Goal: Transaction & Acquisition: Purchase product/service

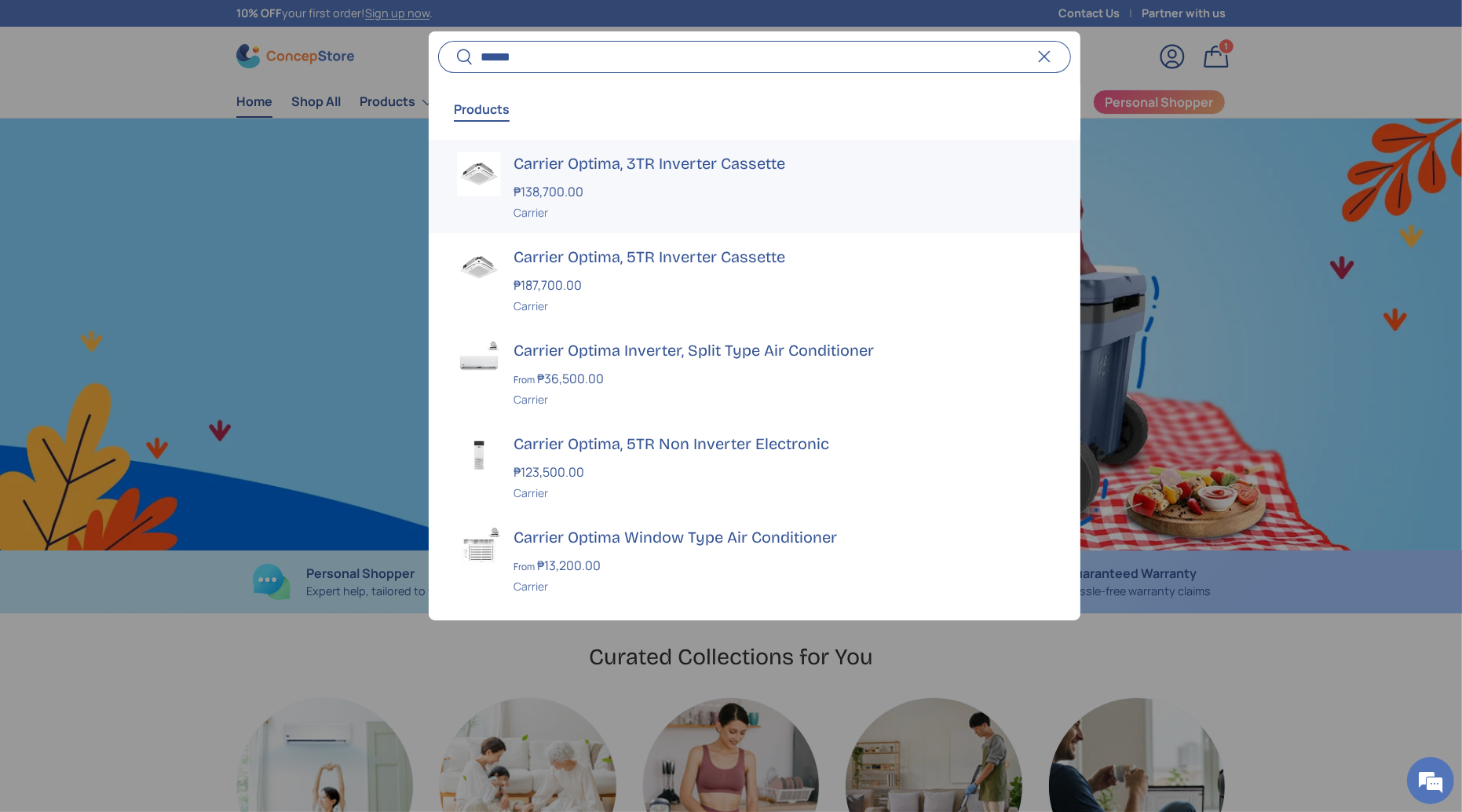
scroll to position [0, 1462]
type input "*"
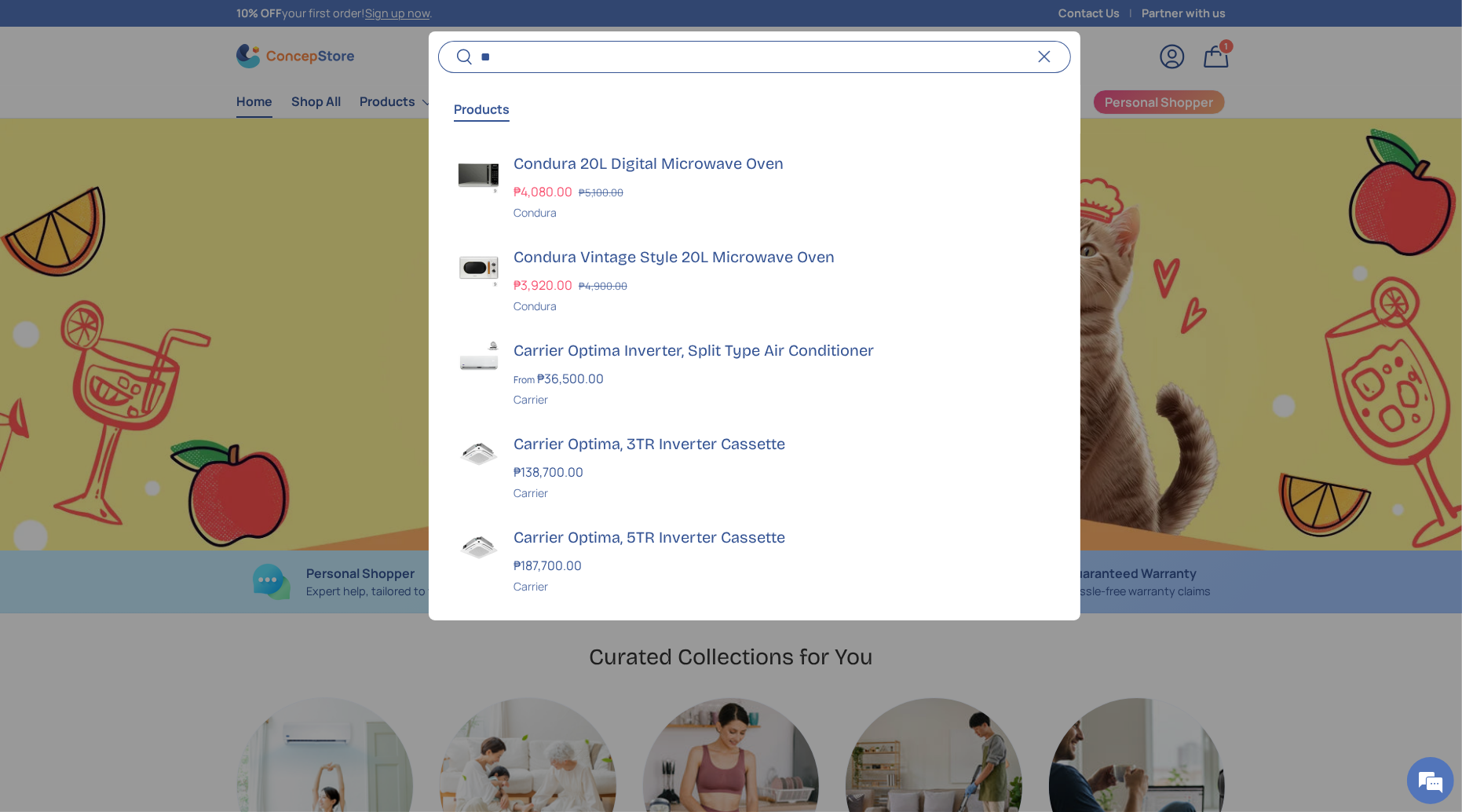
scroll to position [0, 2925]
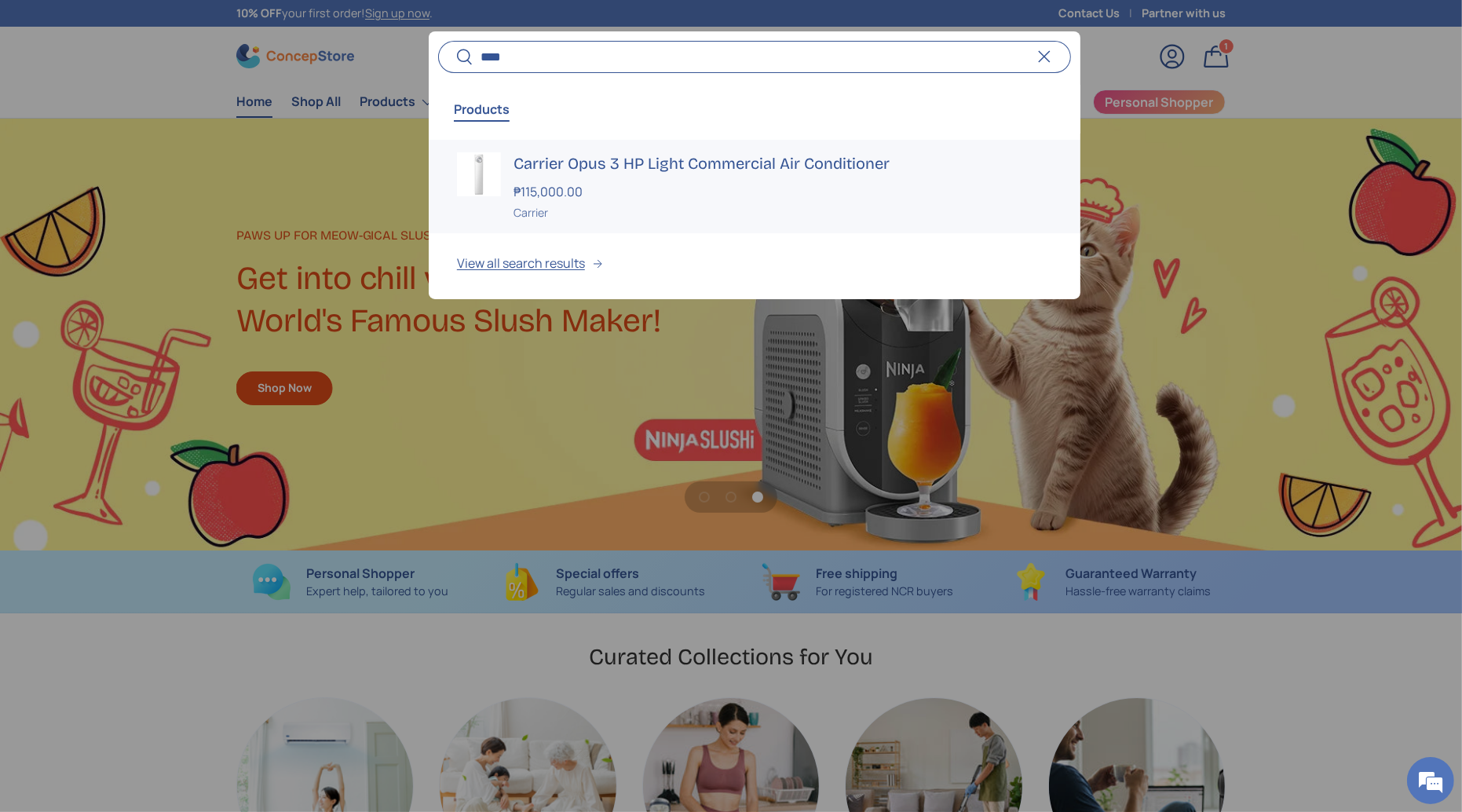
type input "****"
click at [569, 183] on strong "₱115,000.00" at bounding box center [550, 191] width 73 height 17
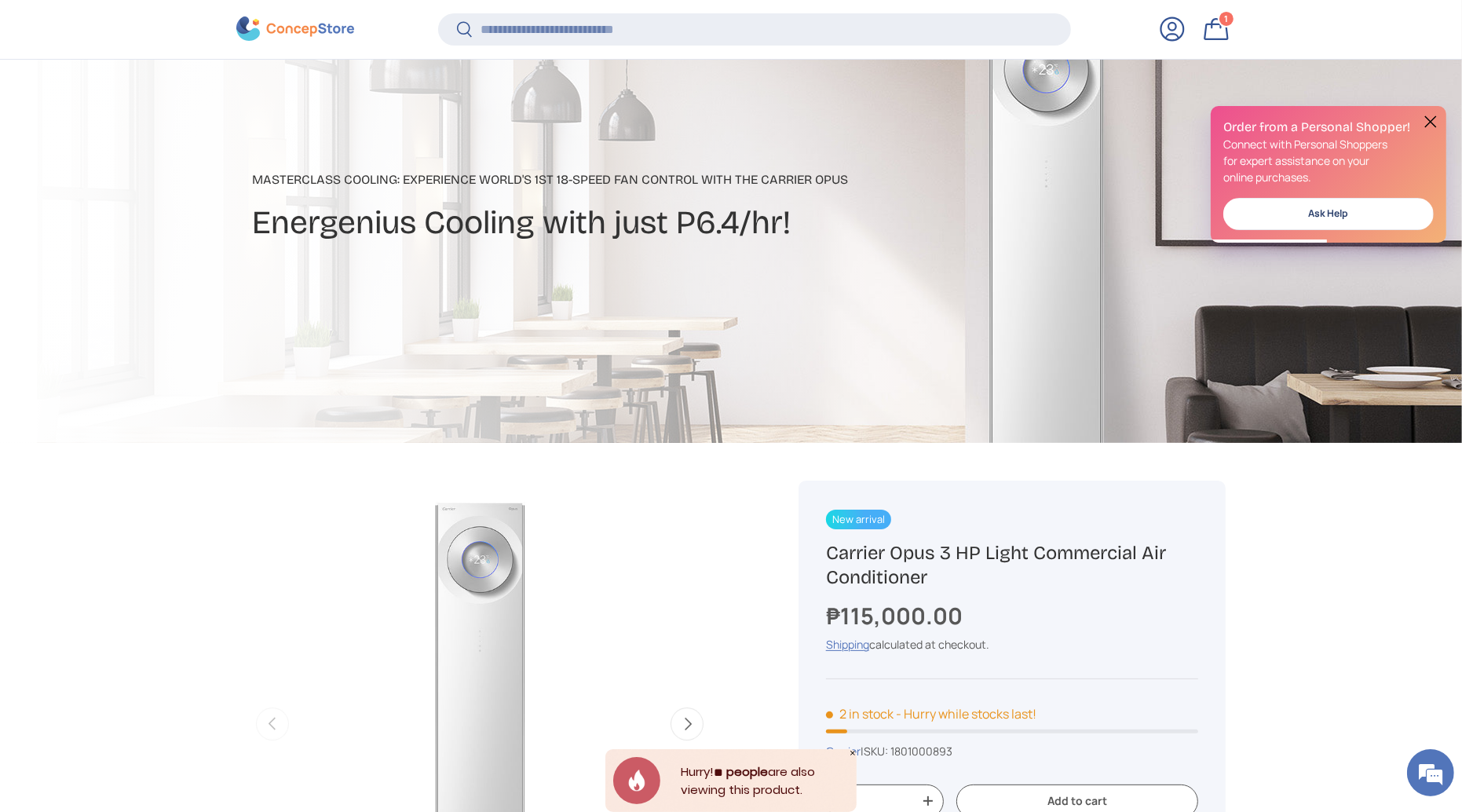
scroll to position [189, 0]
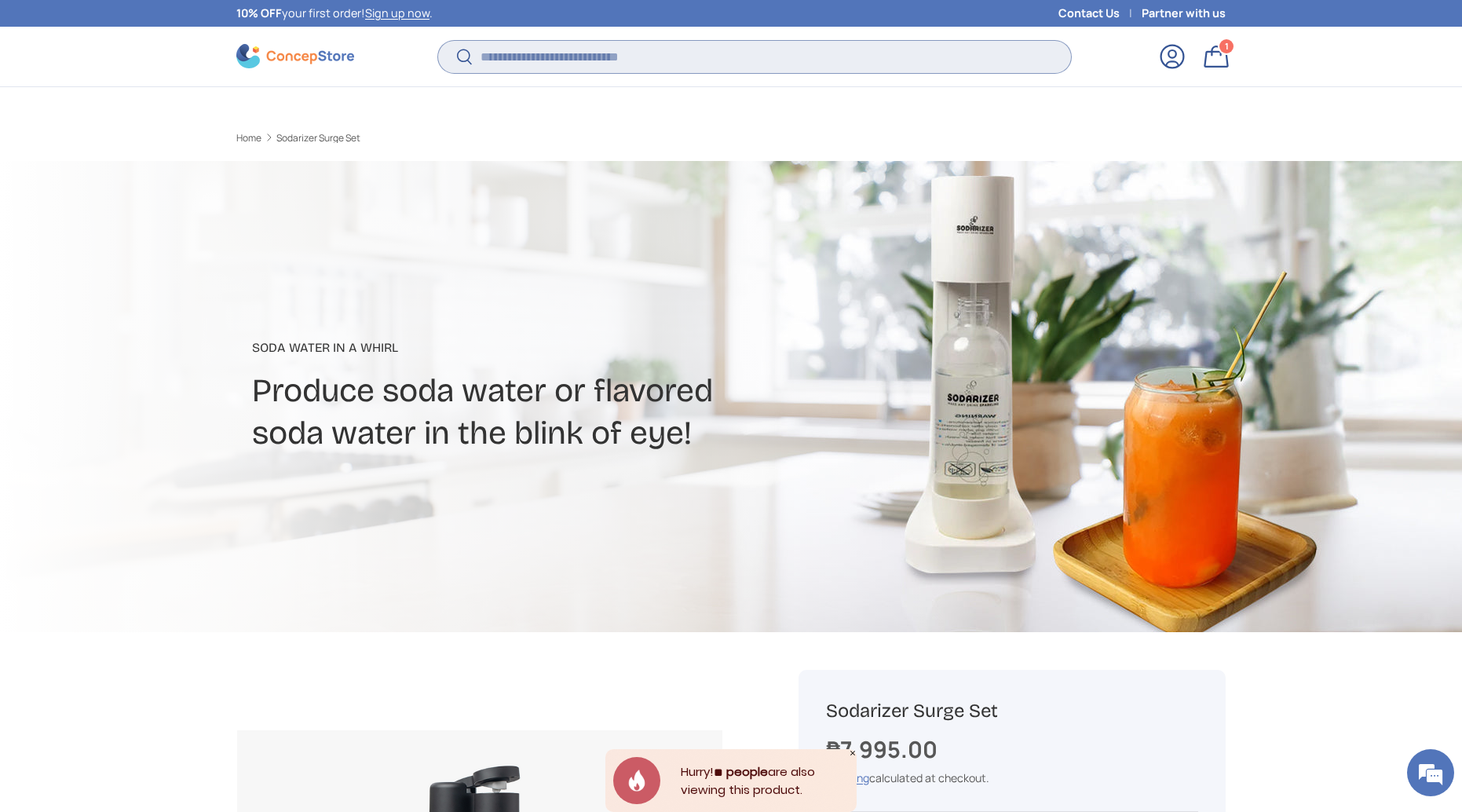
drag, startPoint x: 0, startPoint y: 0, endPoint x: 638, endPoint y: 32, distance: 638.8
click at [638, 41] on input "Search" at bounding box center [754, 56] width 633 height 32
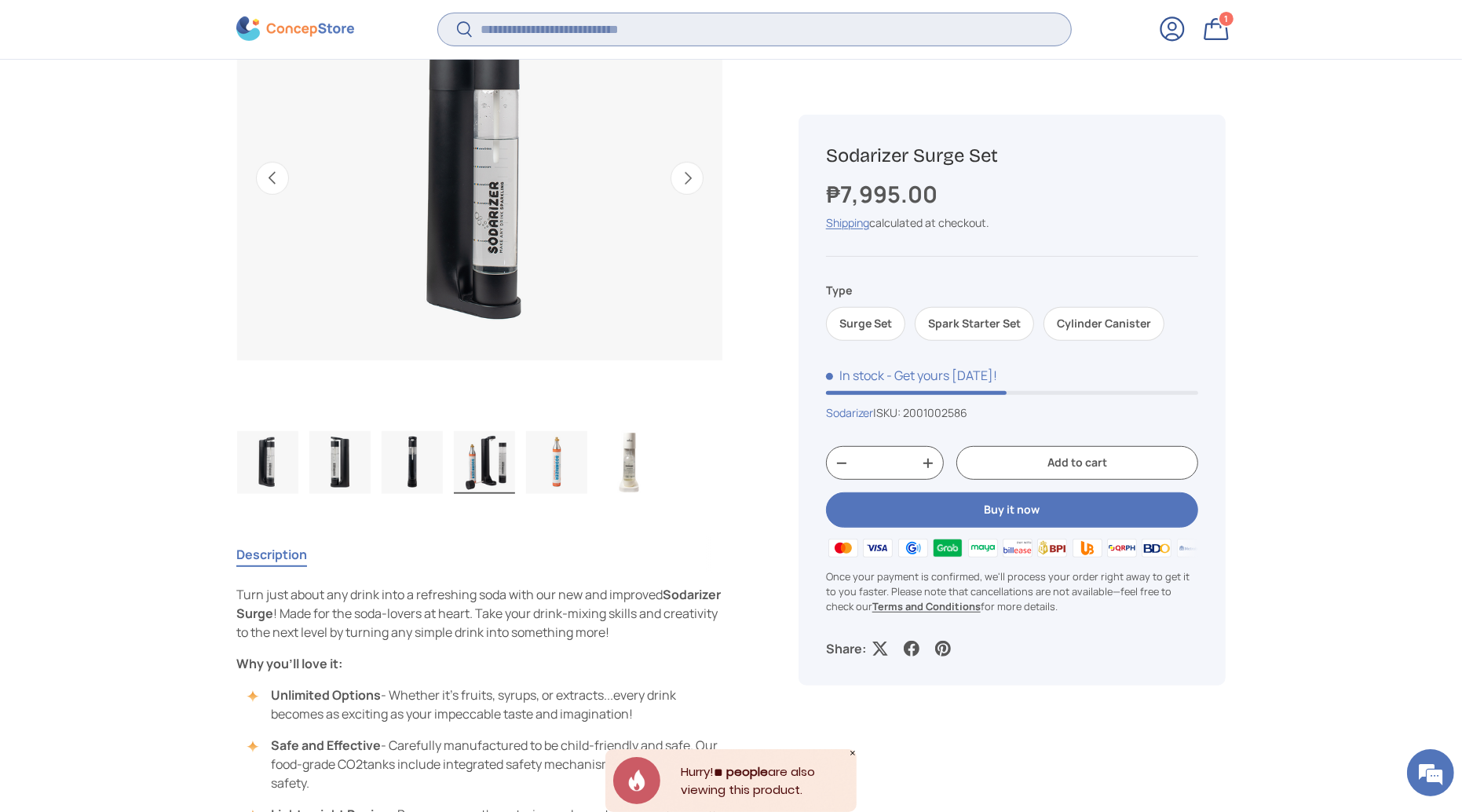
scroll to position [0, 1486]
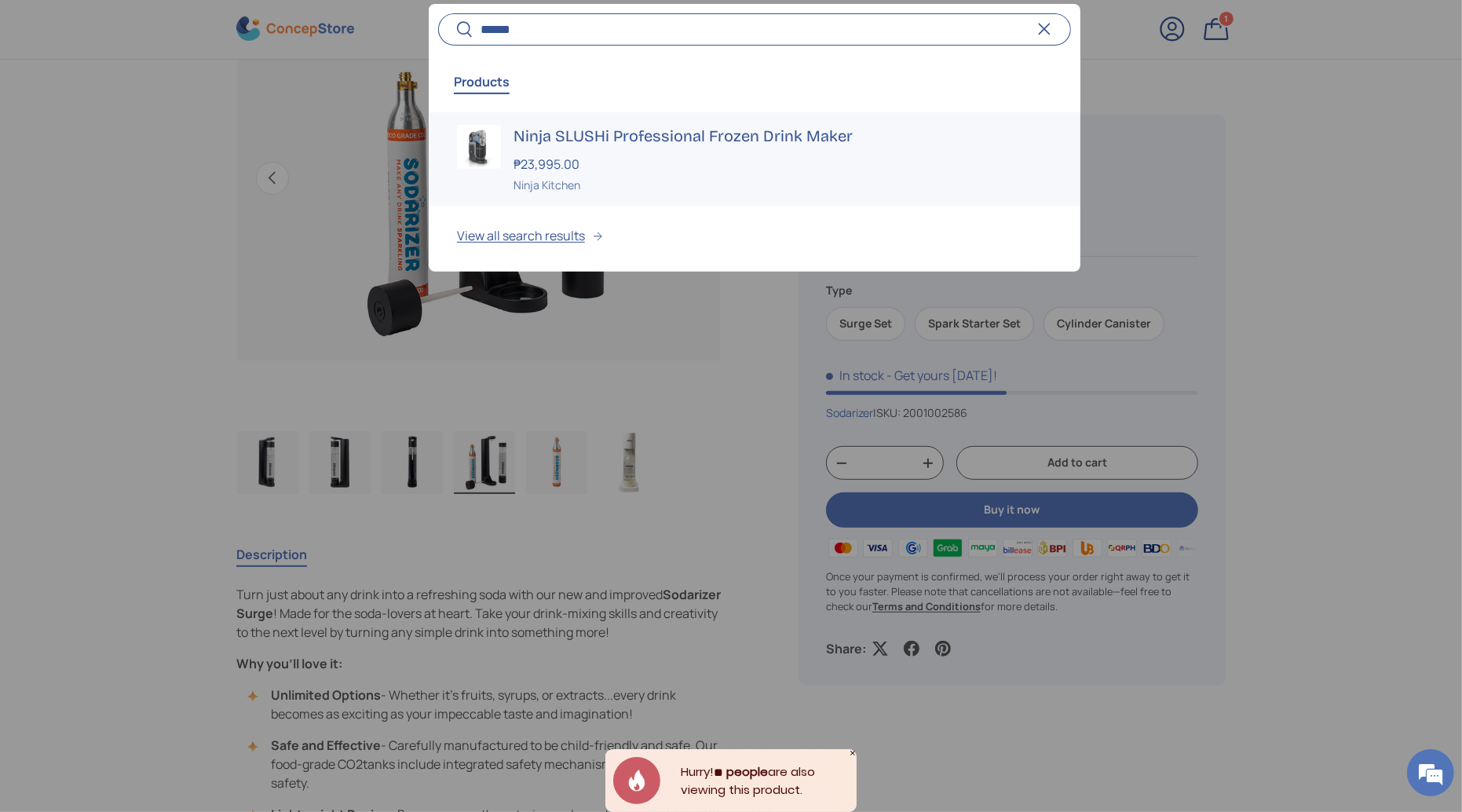
type input "******"
click at [703, 148] on div "Ninja SLUSHi Professional Frozen Drink Maker ₱23,995.00 Unit price / Unavailabl…" at bounding box center [782, 158] width 539 height 68
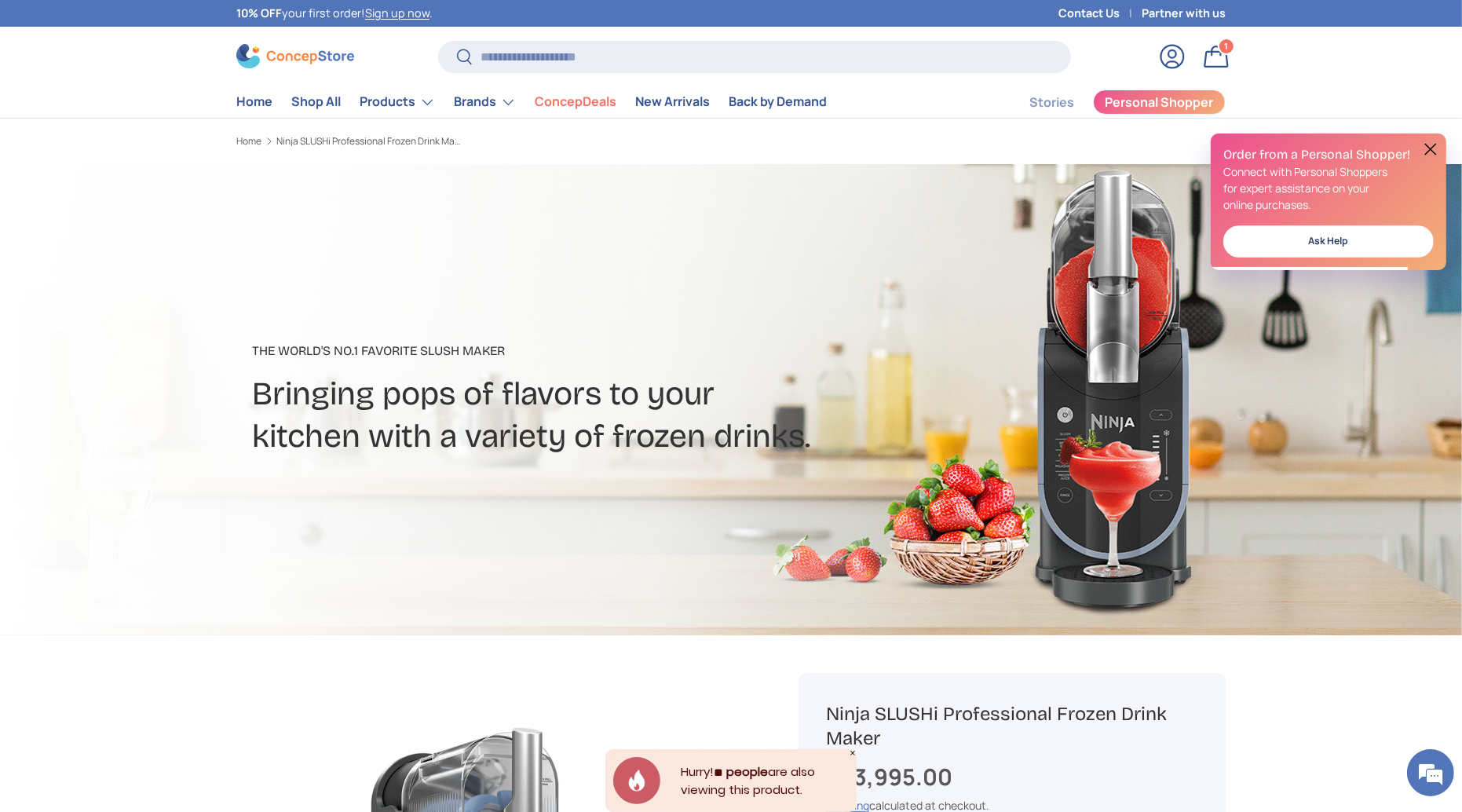
click at [853, 754] on icon "Close" at bounding box center [852, 753] width 8 height 8
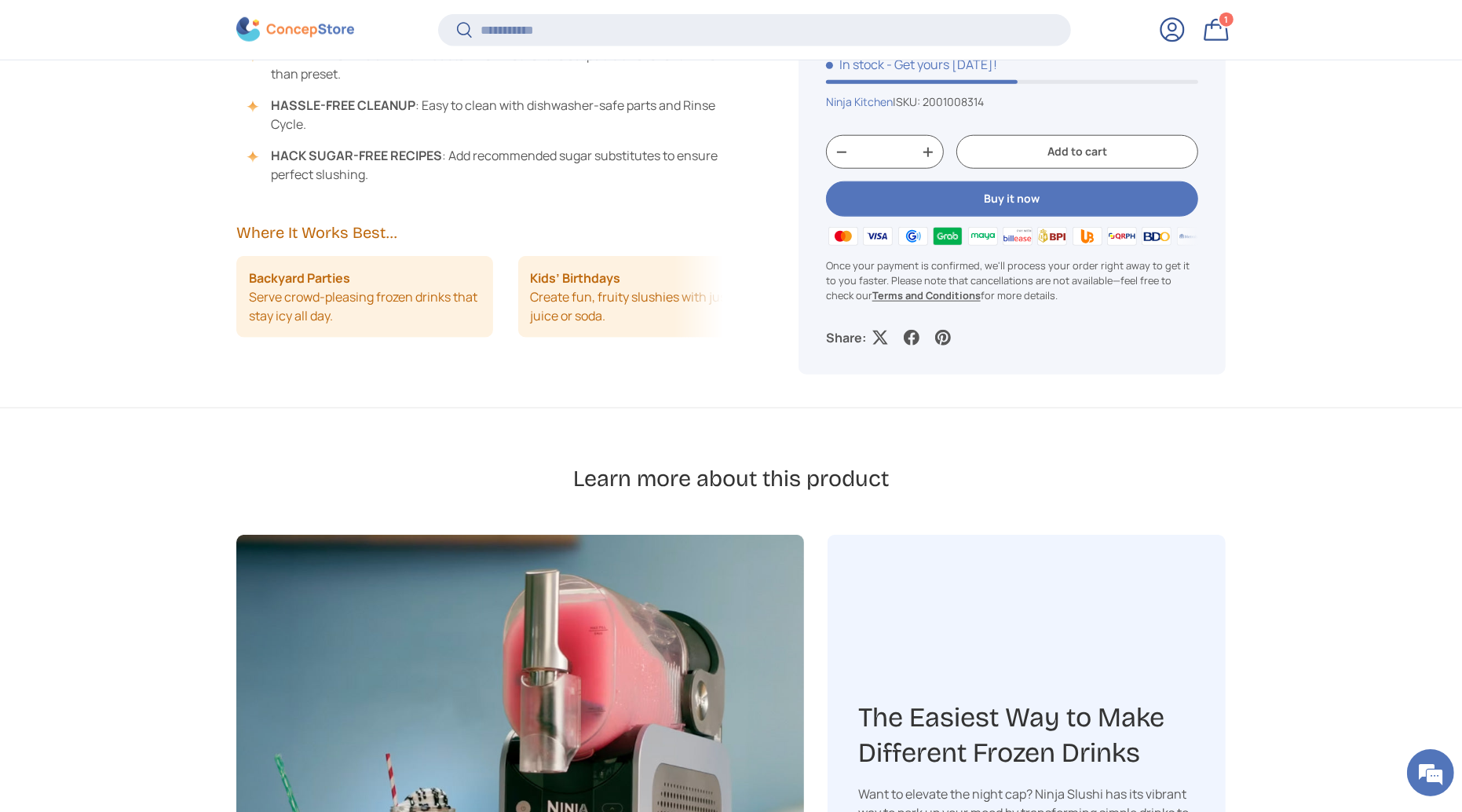
scroll to position [2094, 0]
